Goal: Task Accomplishment & Management: Complete application form

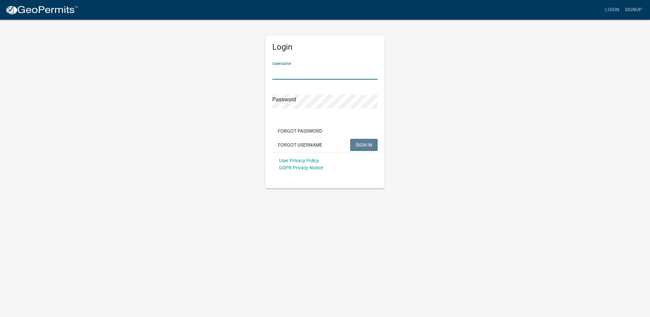
click at [302, 72] on input "Username" at bounding box center [324, 73] width 105 height 14
type input "Canderson1211"
click at [360, 144] on span "SIGN IN" at bounding box center [364, 144] width 17 height 5
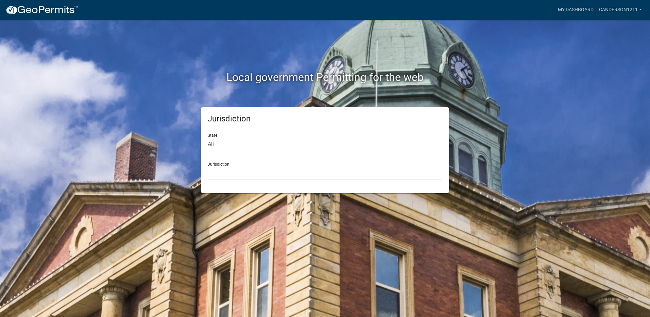
click at [230, 170] on select "[GEOGRAPHIC_DATA], [US_STATE] City of [GEOGRAPHIC_DATA], [US_STATE] [GEOGRAPHIC…" at bounding box center [325, 173] width 235 height 14
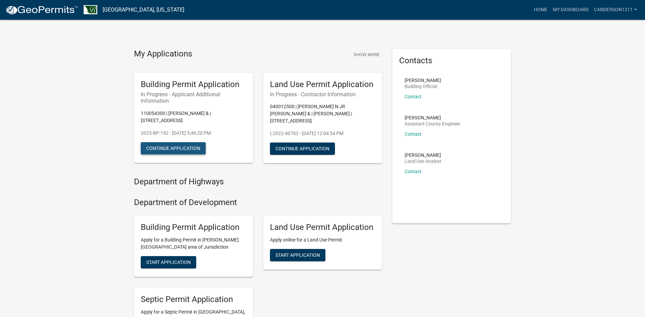
click at [191, 146] on button "Continue Application" at bounding box center [173, 148] width 65 height 12
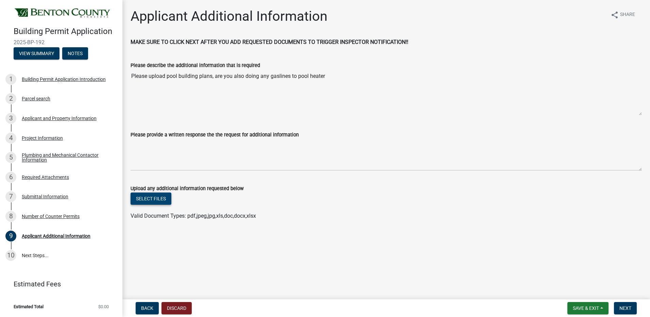
click at [164, 196] on button "Select files" at bounding box center [151, 198] width 41 height 12
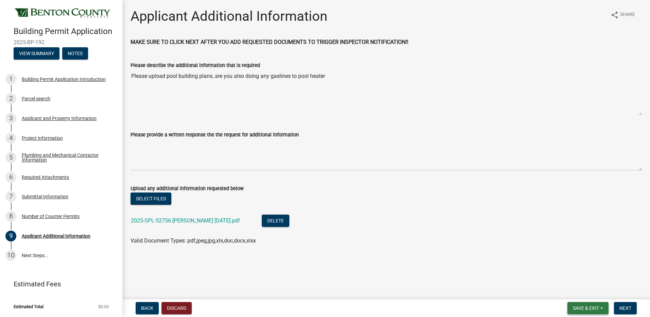
click at [584, 309] on span "Save & Exit" at bounding box center [586, 307] width 26 height 5
click at [565, 271] on button "Save" at bounding box center [581, 274] width 54 height 16
click at [631, 306] on span "Next" at bounding box center [625, 307] width 12 height 5
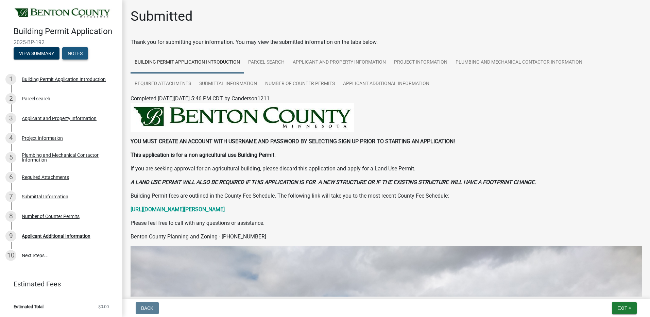
click at [81, 54] on button "Notes" at bounding box center [75, 53] width 26 height 12
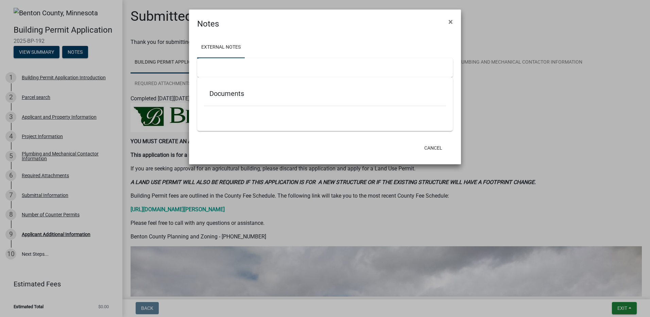
click at [41, 52] on ngb-modal-window "Notes × External Notes Documents Cancel" at bounding box center [325, 158] width 650 height 317
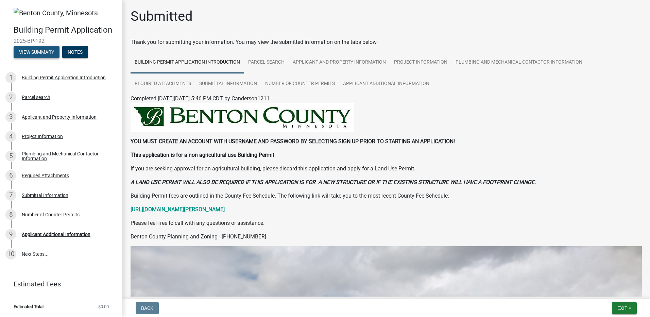
click at [41, 52] on button "View Summary" at bounding box center [37, 52] width 46 height 12
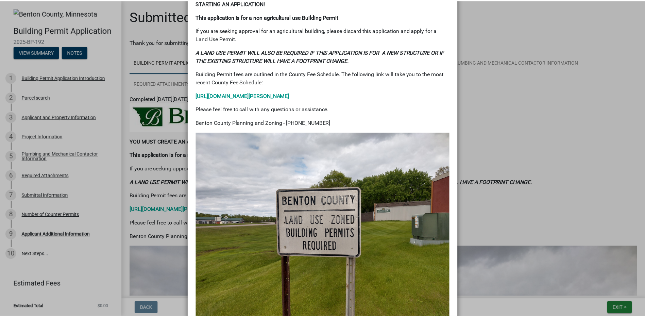
scroll to position [268, 0]
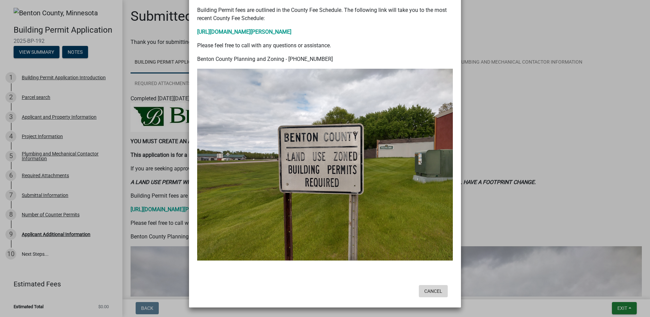
click at [430, 294] on button "Cancel" at bounding box center [433, 291] width 29 height 12
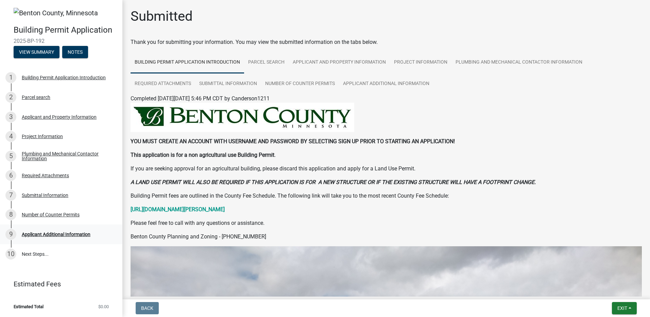
drag, startPoint x: 261, startPoint y: 236, endPoint x: 116, endPoint y: 234, distance: 145.2
click at [116, 234] on div "Building Permit Application 2025-BP-192 View Summary Notes 1 Building Permit Ap…" at bounding box center [325, 158] width 650 height 317
drag, startPoint x: 116, startPoint y: 234, endPoint x: 288, endPoint y: 230, distance: 172.1
drag, startPoint x: 254, startPoint y: 238, endPoint x: 130, endPoint y: 240, distance: 123.4
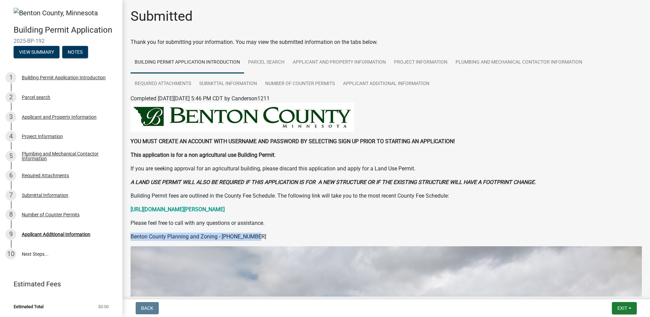
copy p "Benton County Planning and Zoning - [PHONE_NUMBER]"
click at [627, 307] on span "Exit" at bounding box center [622, 307] width 10 height 5
click at [614, 290] on button "Save & Exit" at bounding box center [609, 290] width 54 height 16
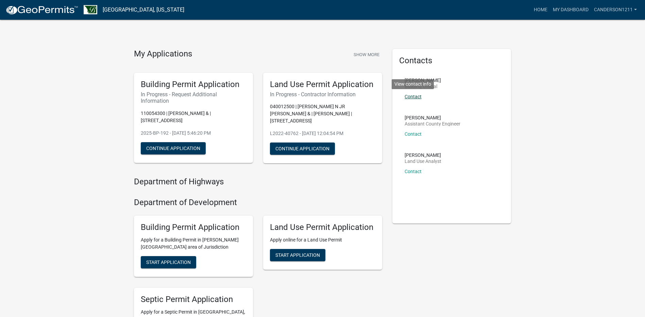
click at [413, 96] on link "Contact" at bounding box center [412, 96] width 17 height 5
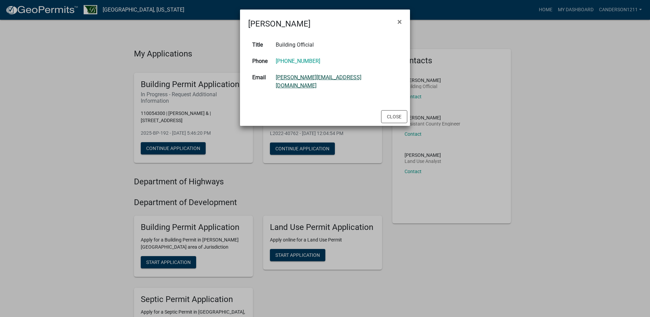
click at [313, 77] on link "[PERSON_NAME][EMAIL_ADDRESS][DOMAIN_NAME]" at bounding box center [319, 81] width 86 height 15
drag, startPoint x: 385, startPoint y: 108, endPoint x: 368, endPoint y: 110, distance: 17.1
click at [385, 110] on button "Close" at bounding box center [394, 116] width 26 height 13
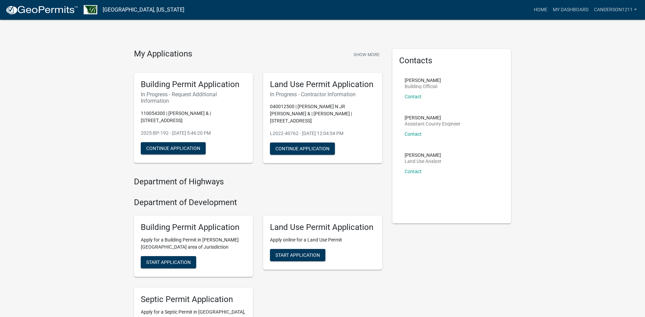
drag, startPoint x: 141, startPoint y: 114, endPoint x: 229, endPoint y: 129, distance: 89.4
click at [229, 129] on div "Building Permit Application In Progress - Request Additional Information 110054…" at bounding box center [193, 118] width 119 height 90
copy div "110054300 | [PERSON_NAME] & | [GEOGRAPHIC_DATA] 2025-BP-192 - [DATE] 5:46:20 PM"
click at [549, 108] on div "My Applications Show More Building Permit Application In Progress - Request Add…" at bounding box center [322, 220] width 645 height 441
click at [152, 98] on h6 "In Progress - Request Additional Information" at bounding box center [193, 97] width 105 height 13
